Goal: Task Accomplishment & Management: Manage account settings

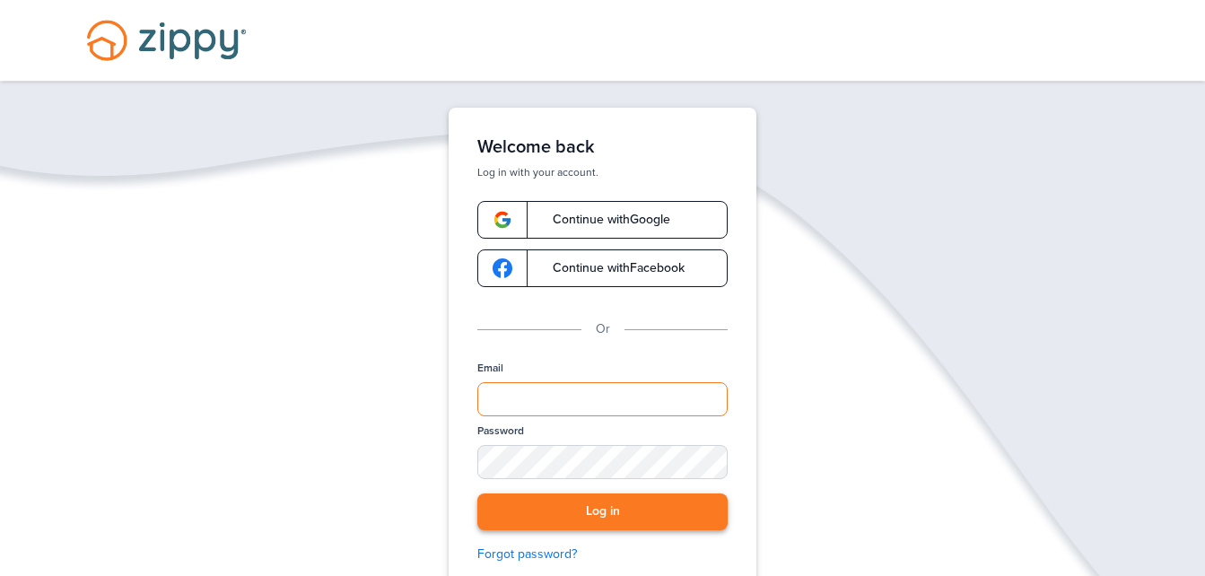
type input "**********"
click at [561, 502] on button "Log in" at bounding box center [602, 512] width 250 height 37
